Goal: Task Accomplishment & Management: Manage account settings

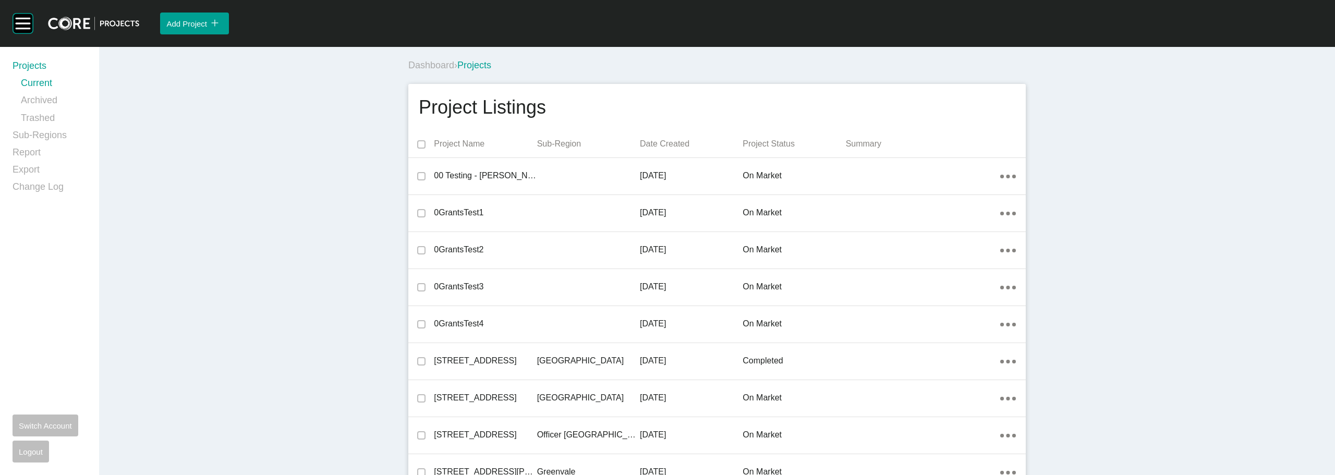
scroll to position [7936, 0]
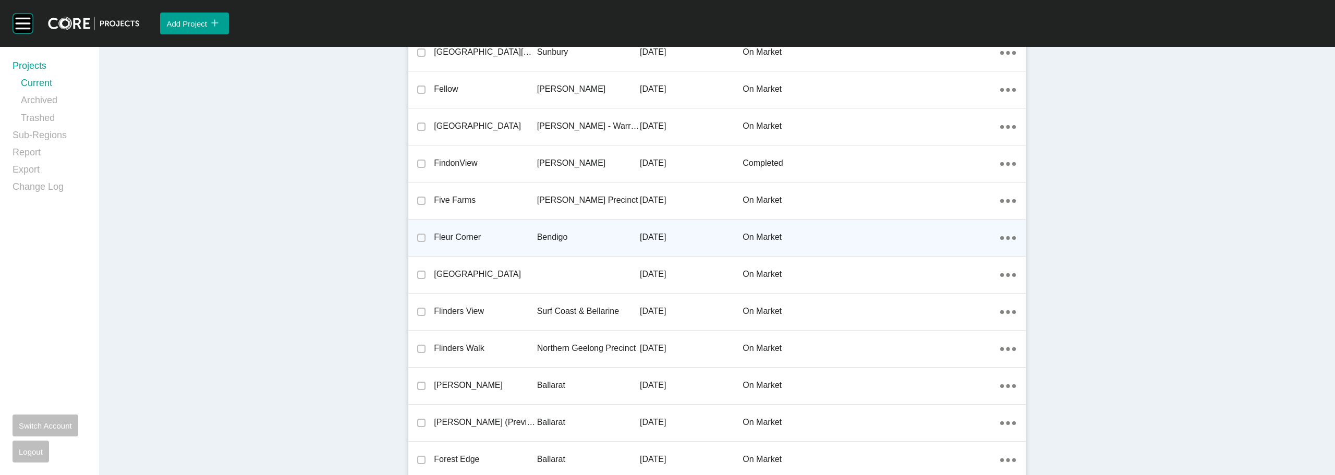
click at [463, 236] on p "Fleur Corner" at bounding box center [485, 237] width 103 height 11
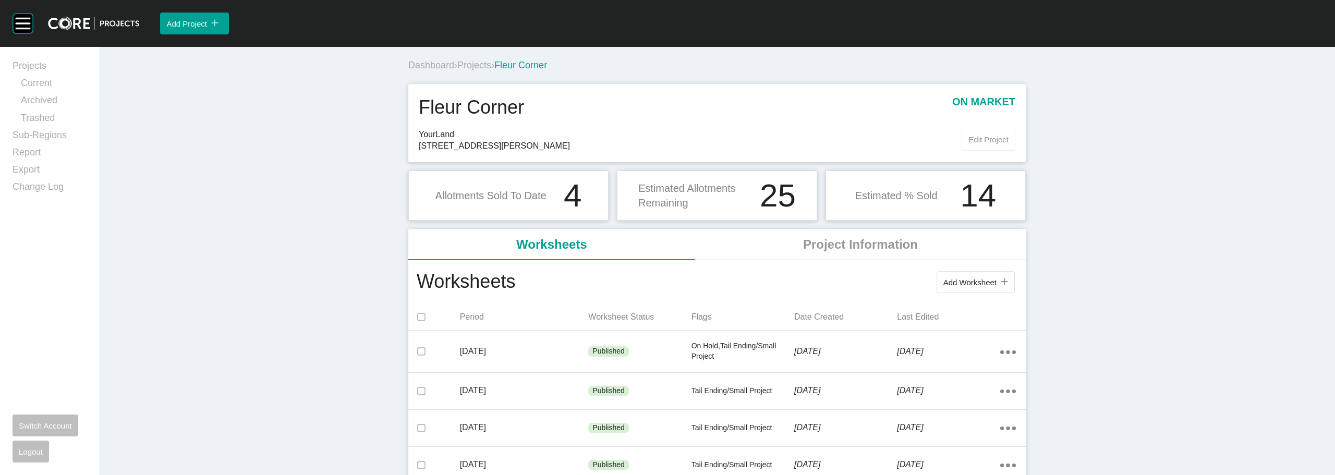
click at [968, 138] on span "Edit Project" at bounding box center [988, 139] width 40 height 9
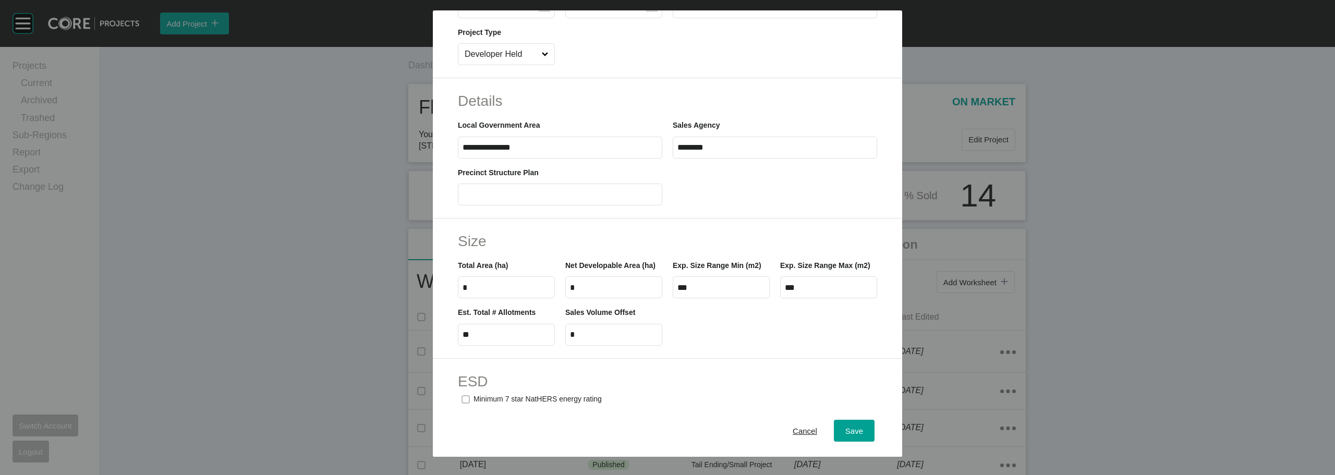
scroll to position [365, 0]
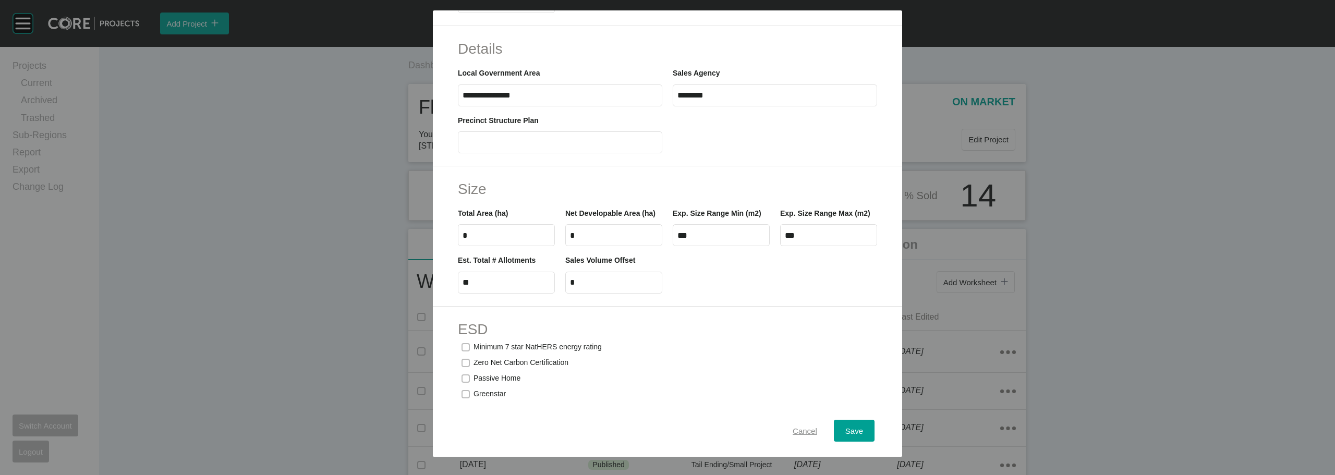
click at [796, 426] on div "Cancel" at bounding box center [805, 431] width 30 height 14
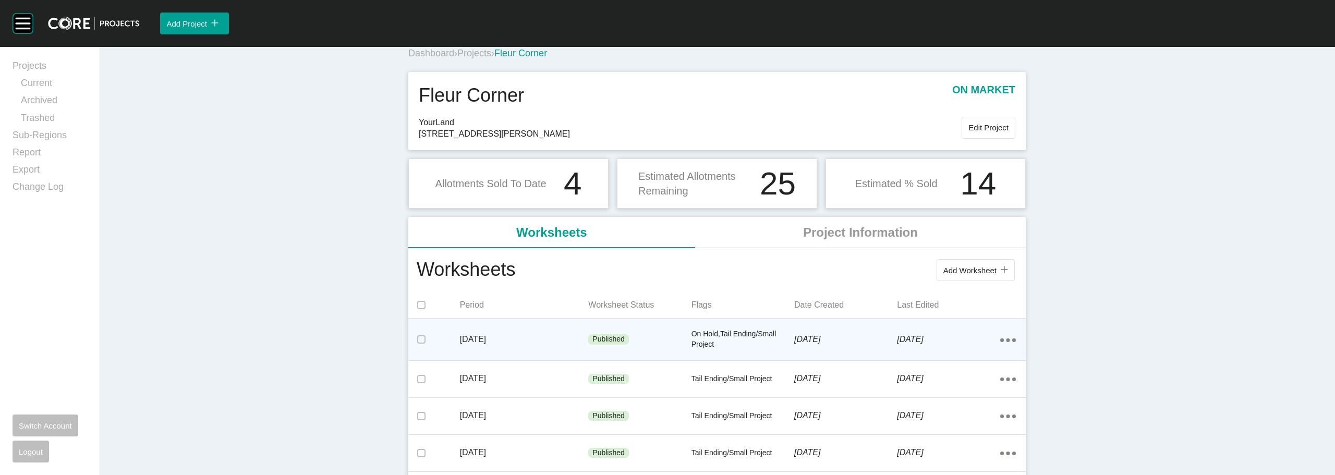
scroll to position [0, 0]
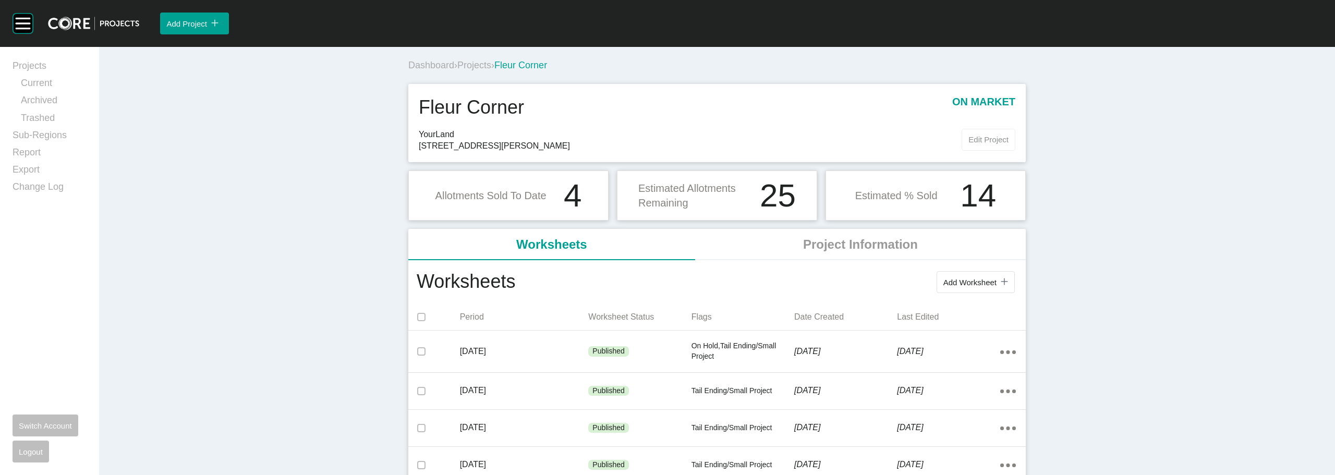
click at [987, 142] on span "Edit Project" at bounding box center [988, 139] width 40 height 9
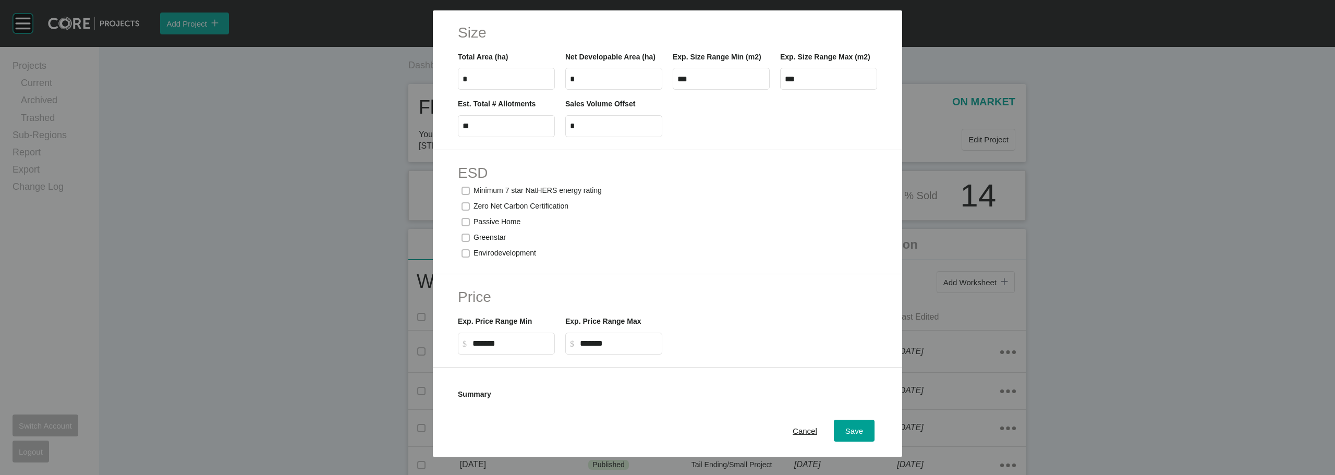
scroll to position [568, 0]
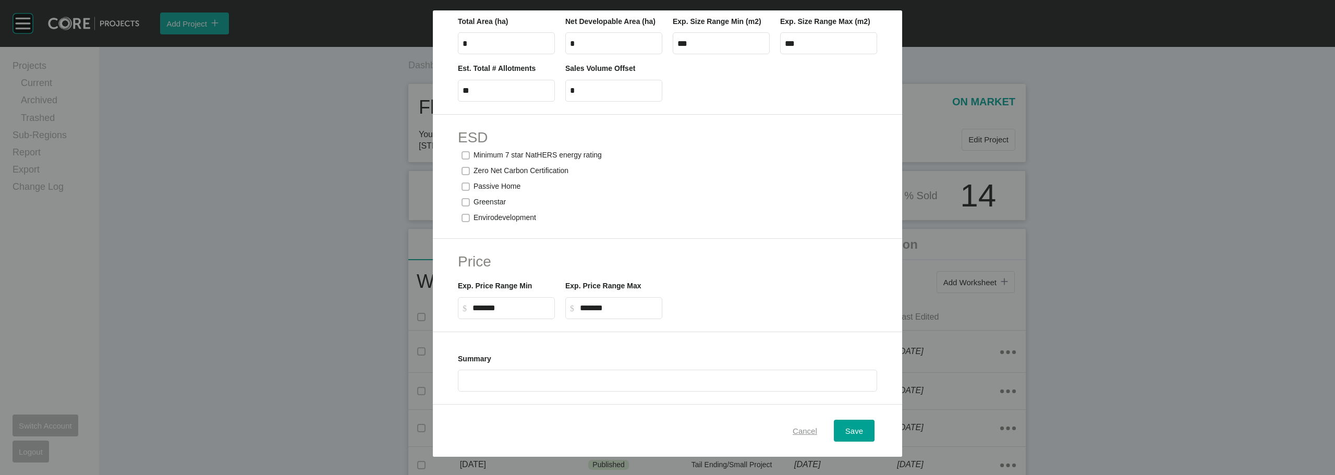
click at [793, 430] on span "Cancel" at bounding box center [805, 431] width 25 height 9
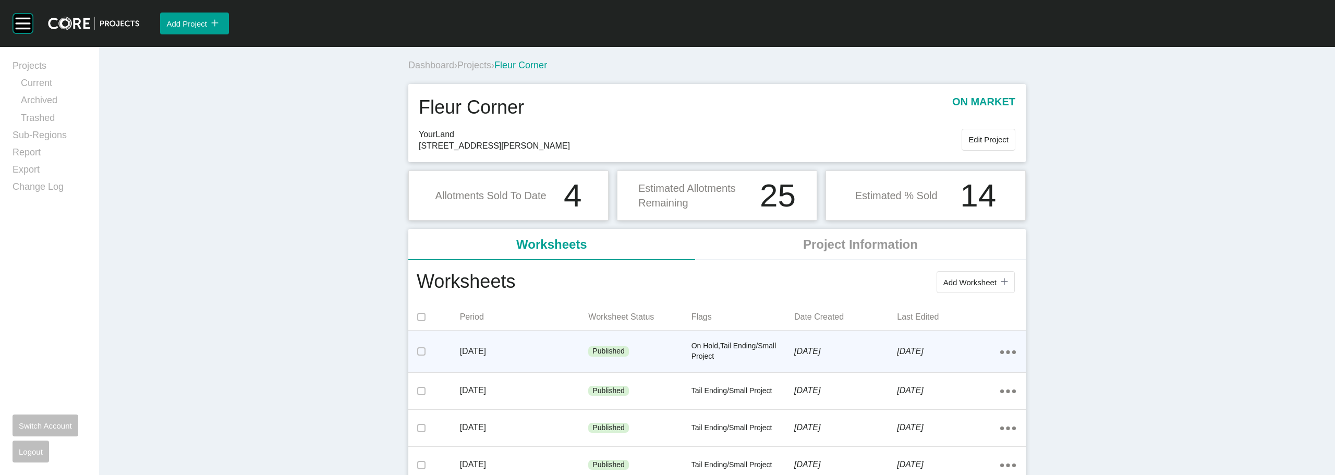
click at [732, 360] on p "On Hold,Tail Ending/Small Project" at bounding box center [742, 351] width 103 height 20
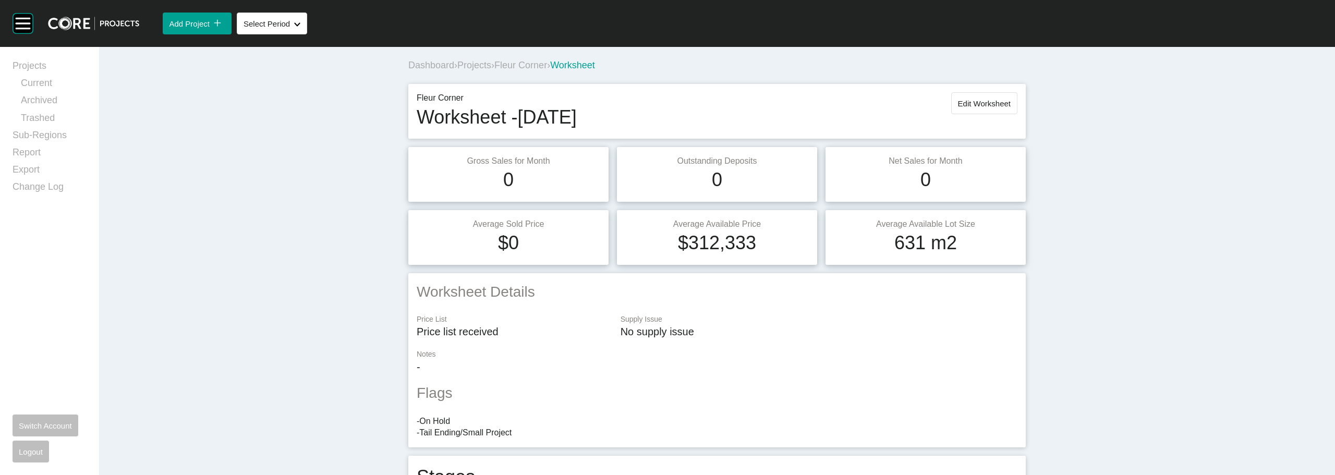
click at [516, 62] on span "Fleur Corner" at bounding box center [520, 65] width 53 height 10
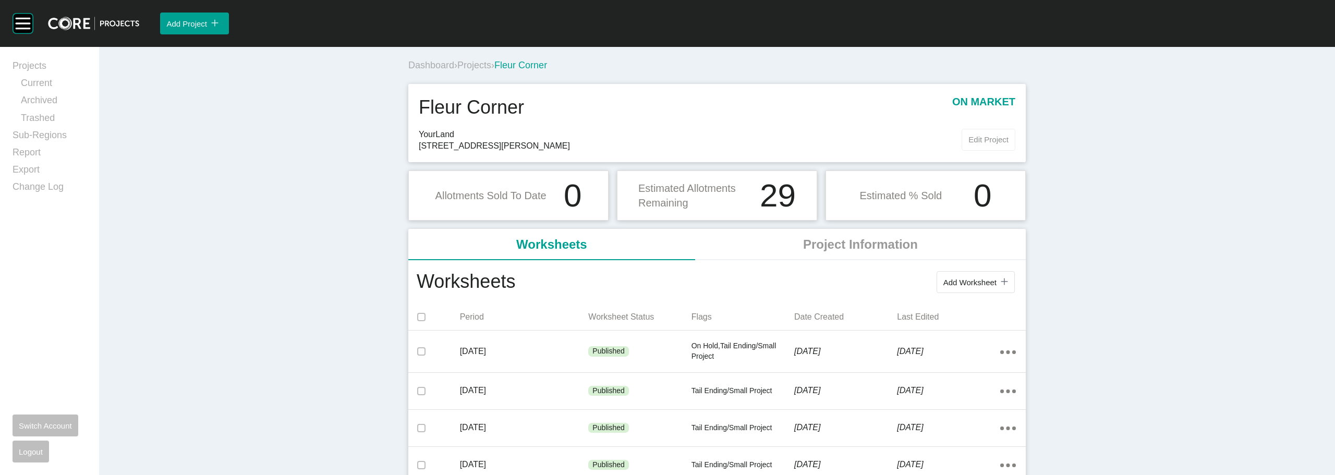
click at [981, 137] on span "Edit Project" at bounding box center [988, 139] width 40 height 9
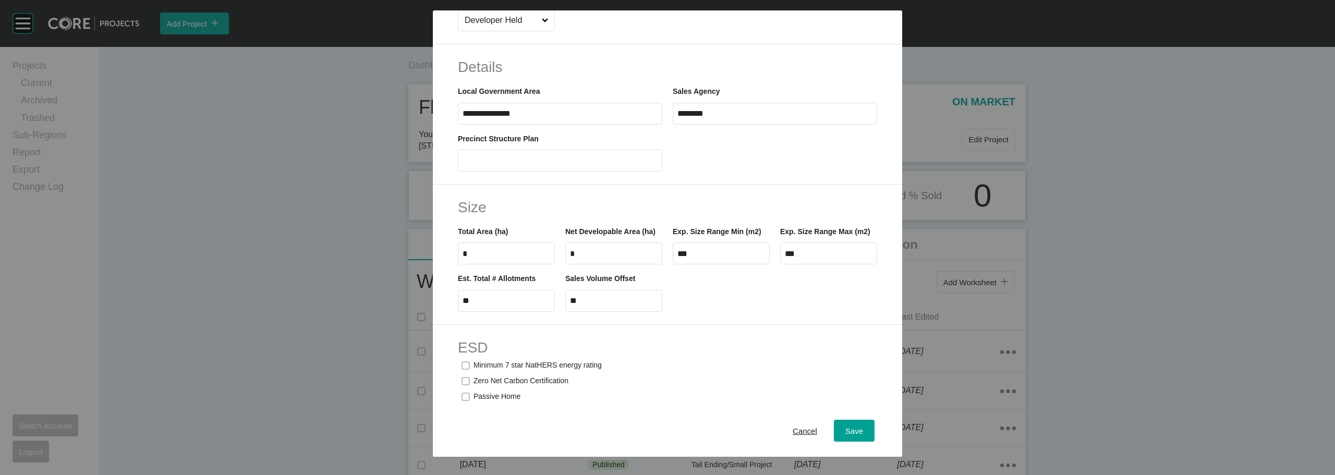
scroll to position [365, 0]
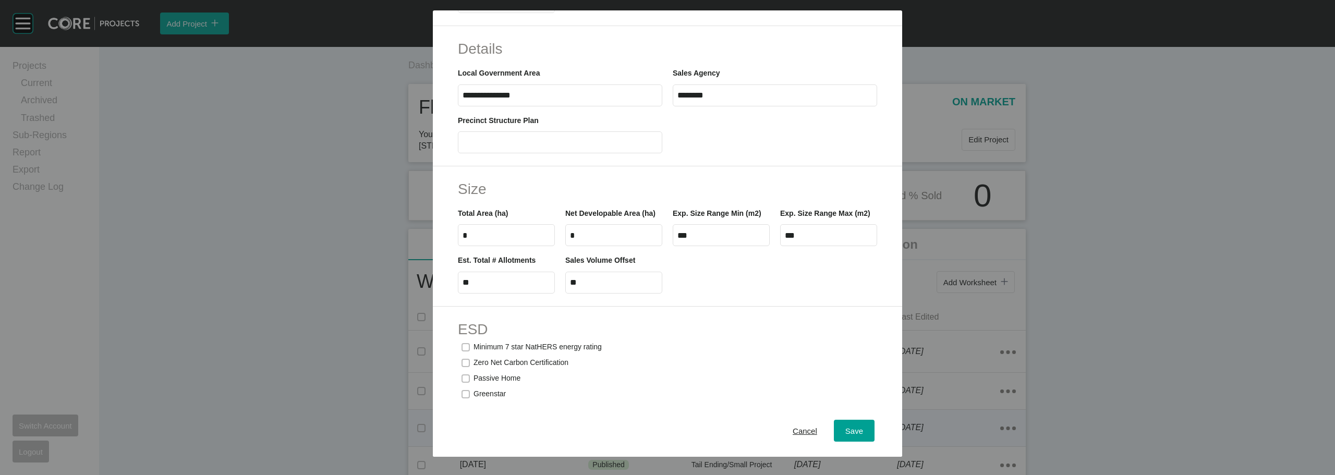
click at [793, 428] on span "Cancel" at bounding box center [805, 431] width 25 height 9
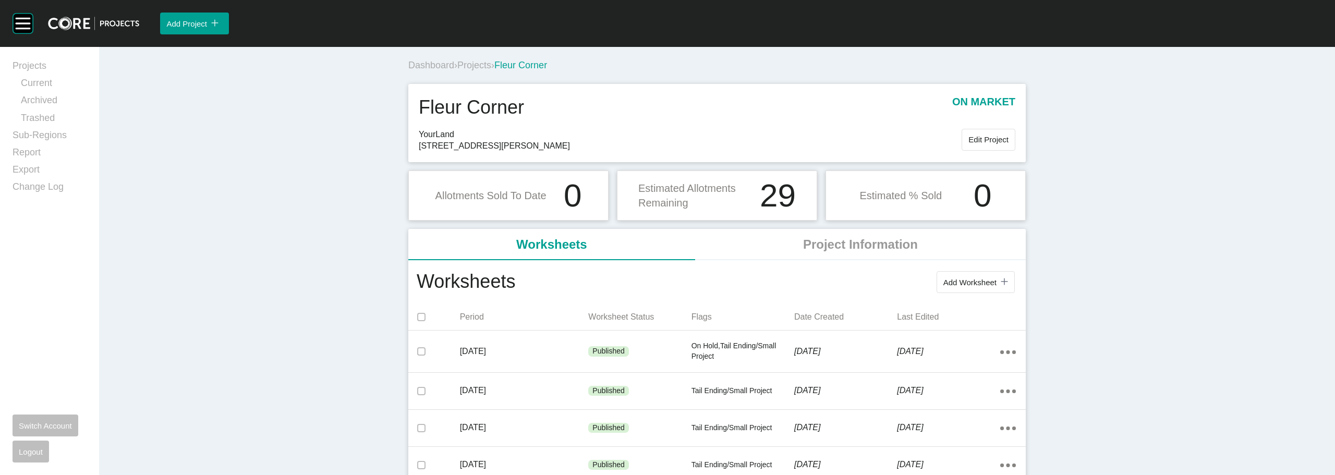
click at [487, 65] on span "Projects" at bounding box center [474, 65] width 34 height 10
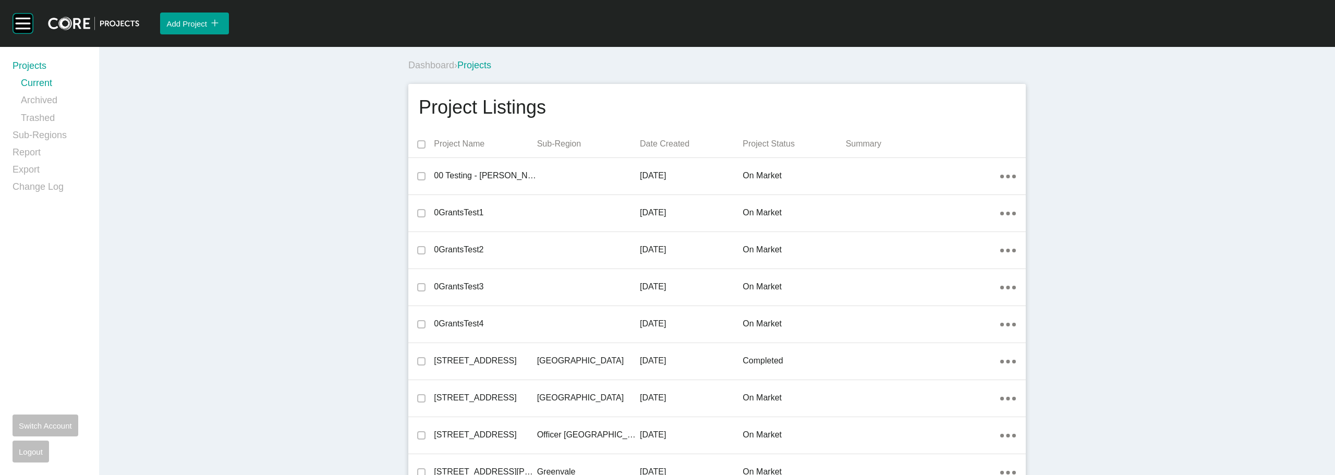
click at [807, 68] on div "Dashboard › Projects" at bounding box center [719, 65] width 622 height 13
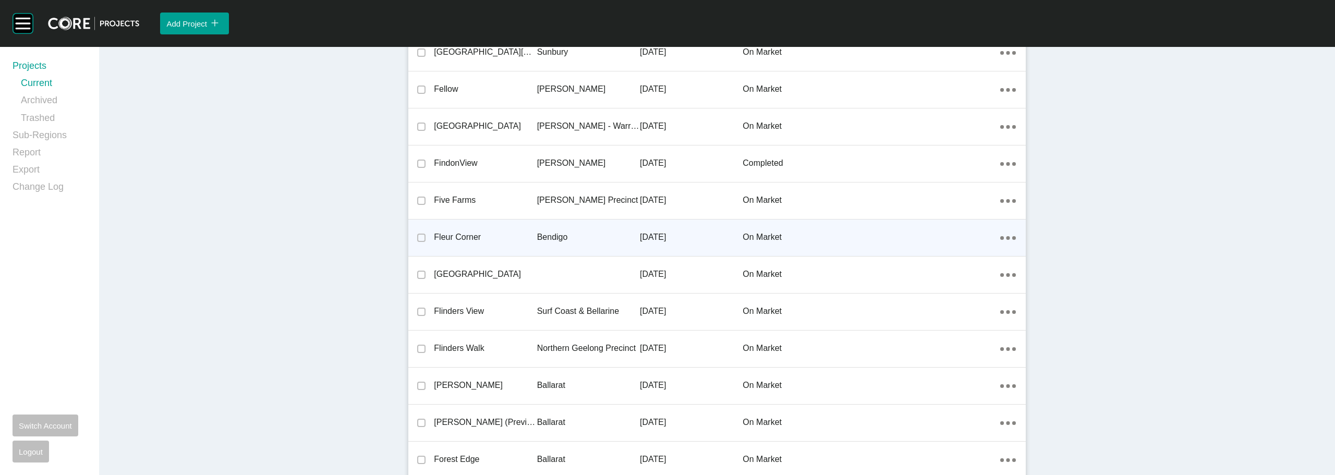
click at [458, 235] on p "Fleur Corner" at bounding box center [485, 237] width 103 height 11
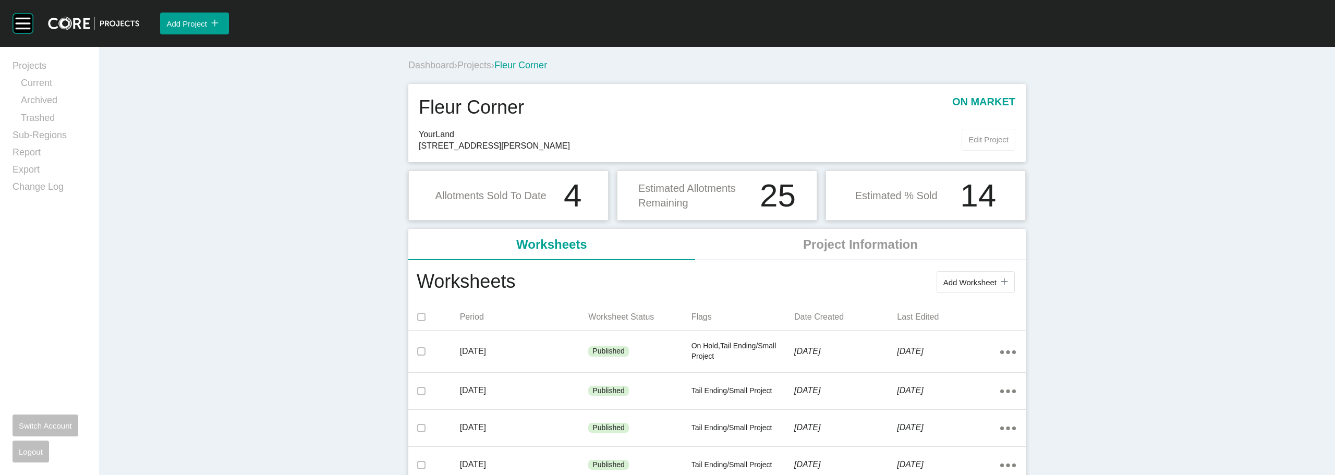
click at [980, 138] on span "Edit Project" at bounding box center [988, 139] width 40 height 9
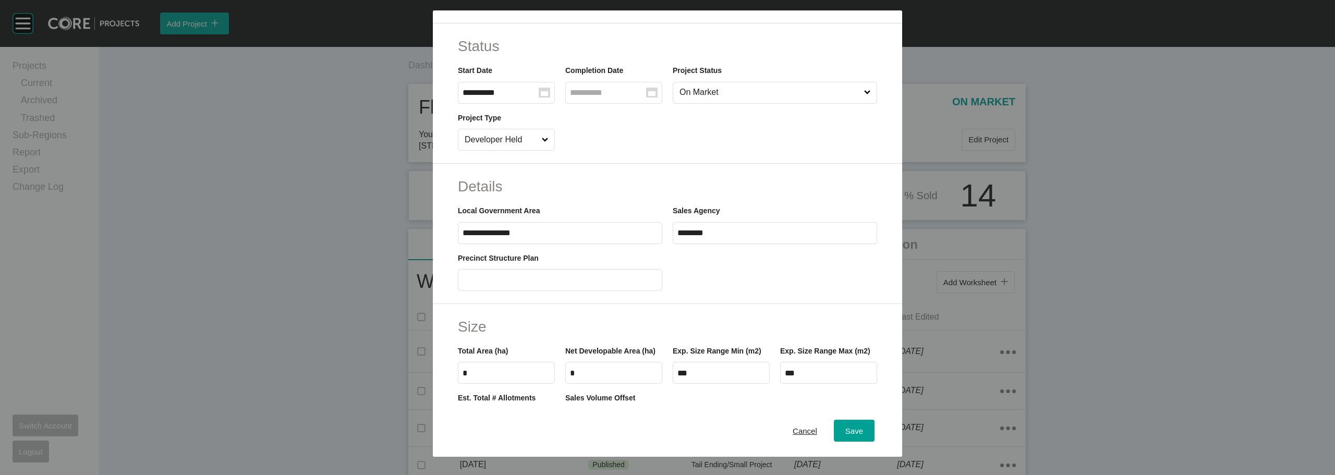
scroll to position [313, 0]
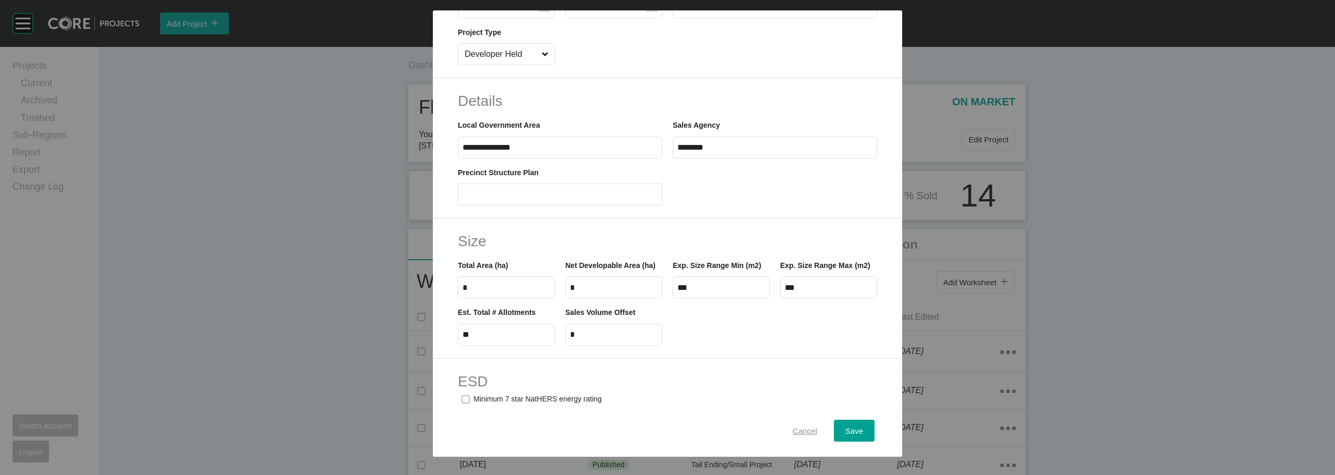
click at [793, 433] on span "Cancel" at bounding box center [805, 431] width 25 height 9
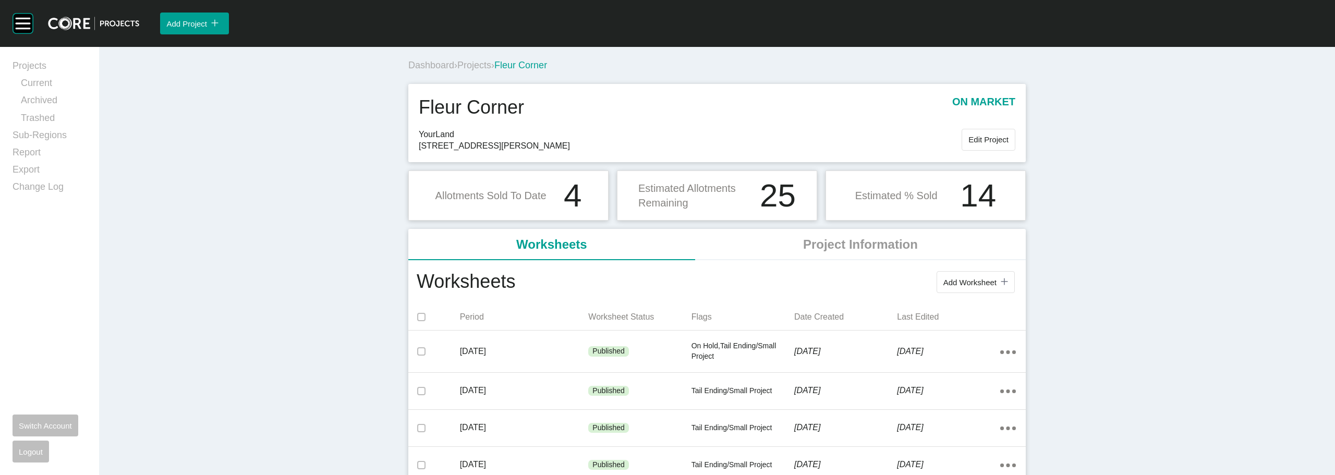
scroll to position [453, 0]
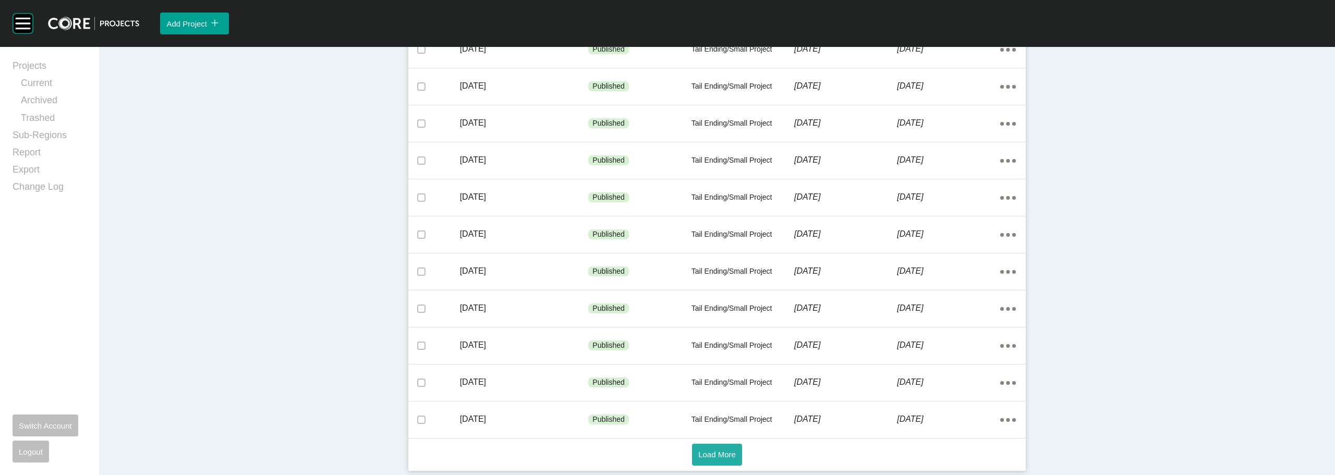
click at [729, 445] on button "Load More" at bounding box center [717, 455] width 50 height 22
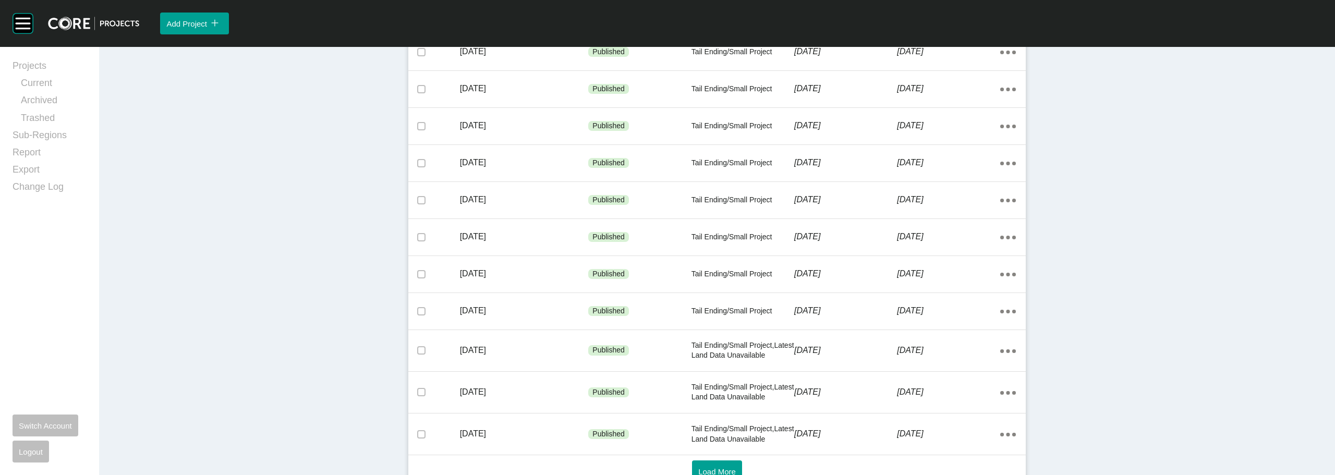
scroll to position [1022, 0]
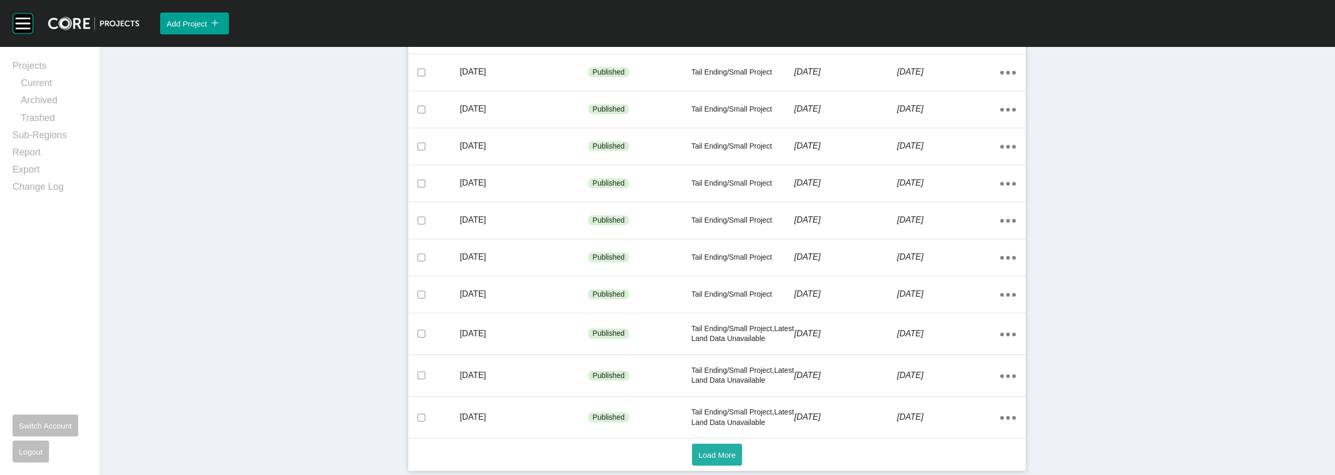
click at [717, 448] on button "Load More" at bounding box center [717, 455] width 50 height 22
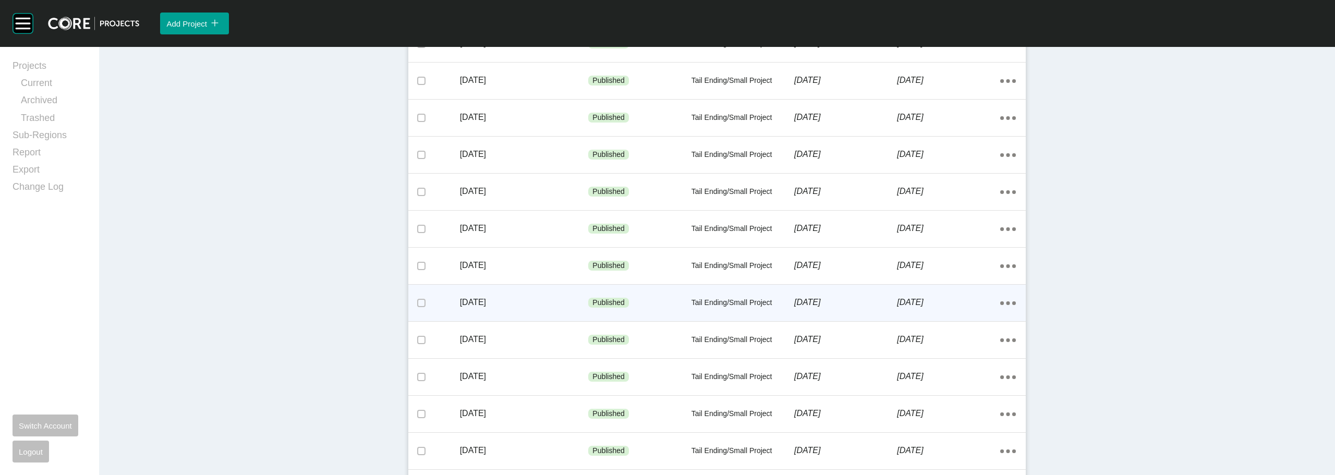
scroll to position [0, 0]
